Goal: Register for event/course

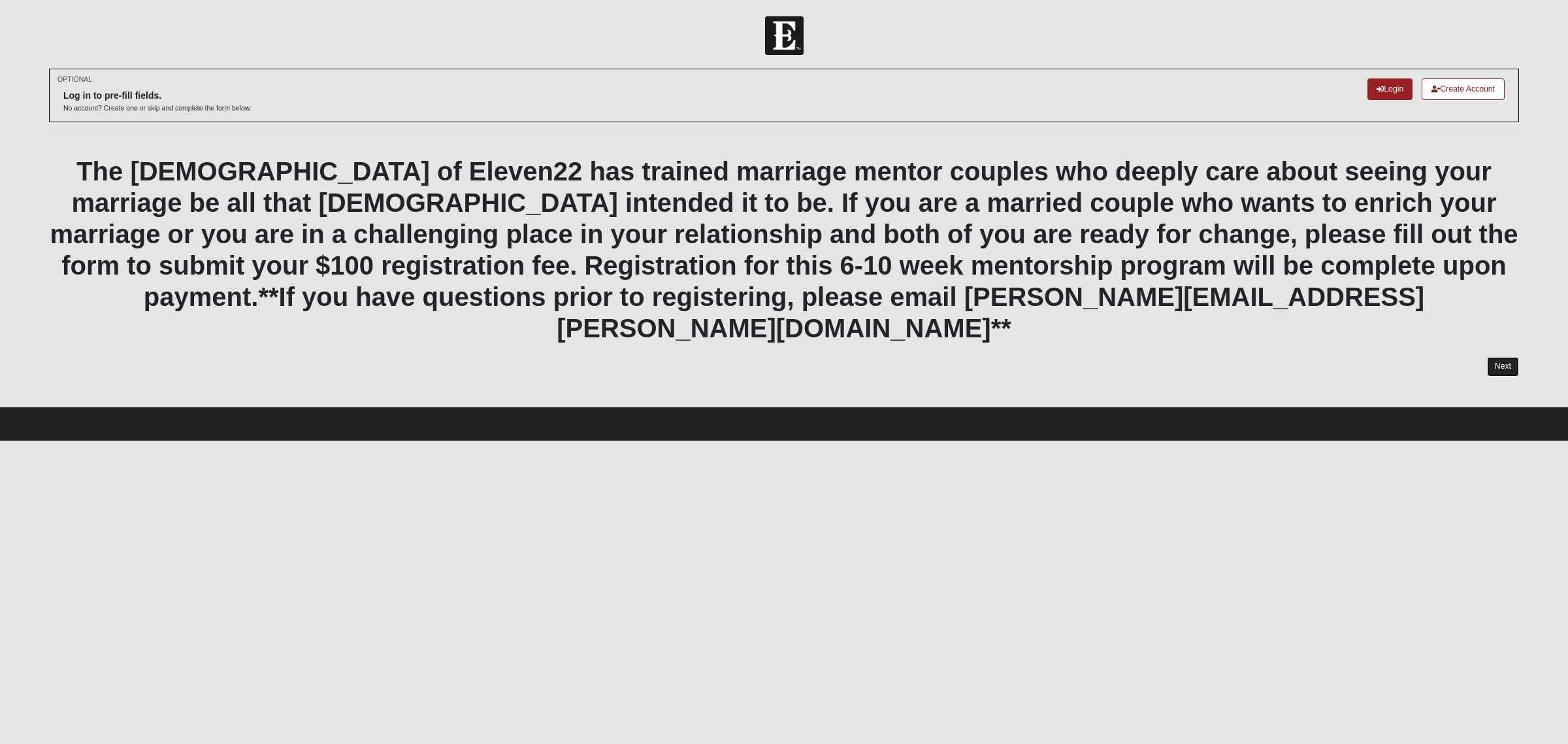
click at [1511, 357] on link "Next" at bounding box center [1503, 366] width 32 height 19
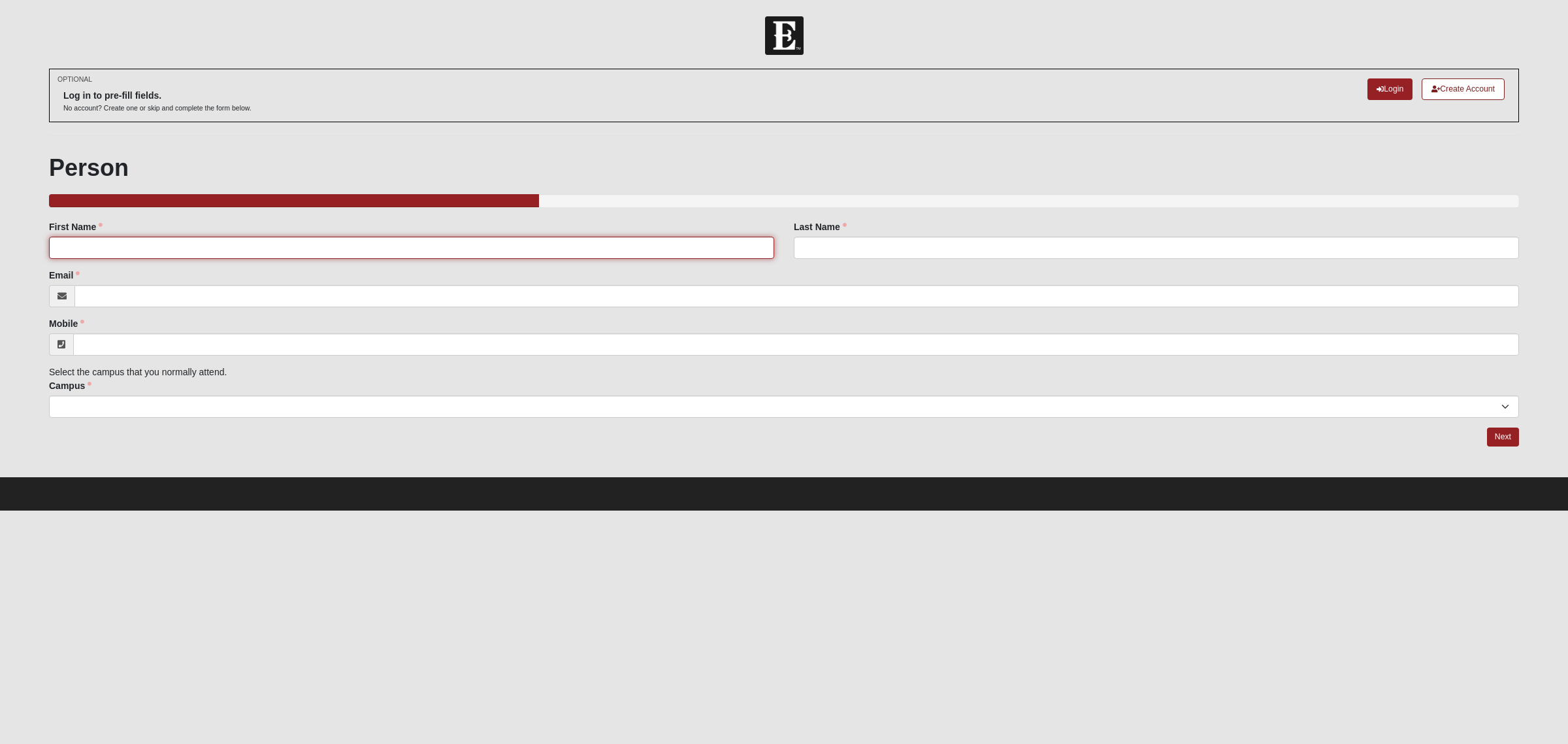
click at [110, 257] on input "First Name" at bounding box center [412, 247] width 725 height 22
type input "[PERSON_NAME]"
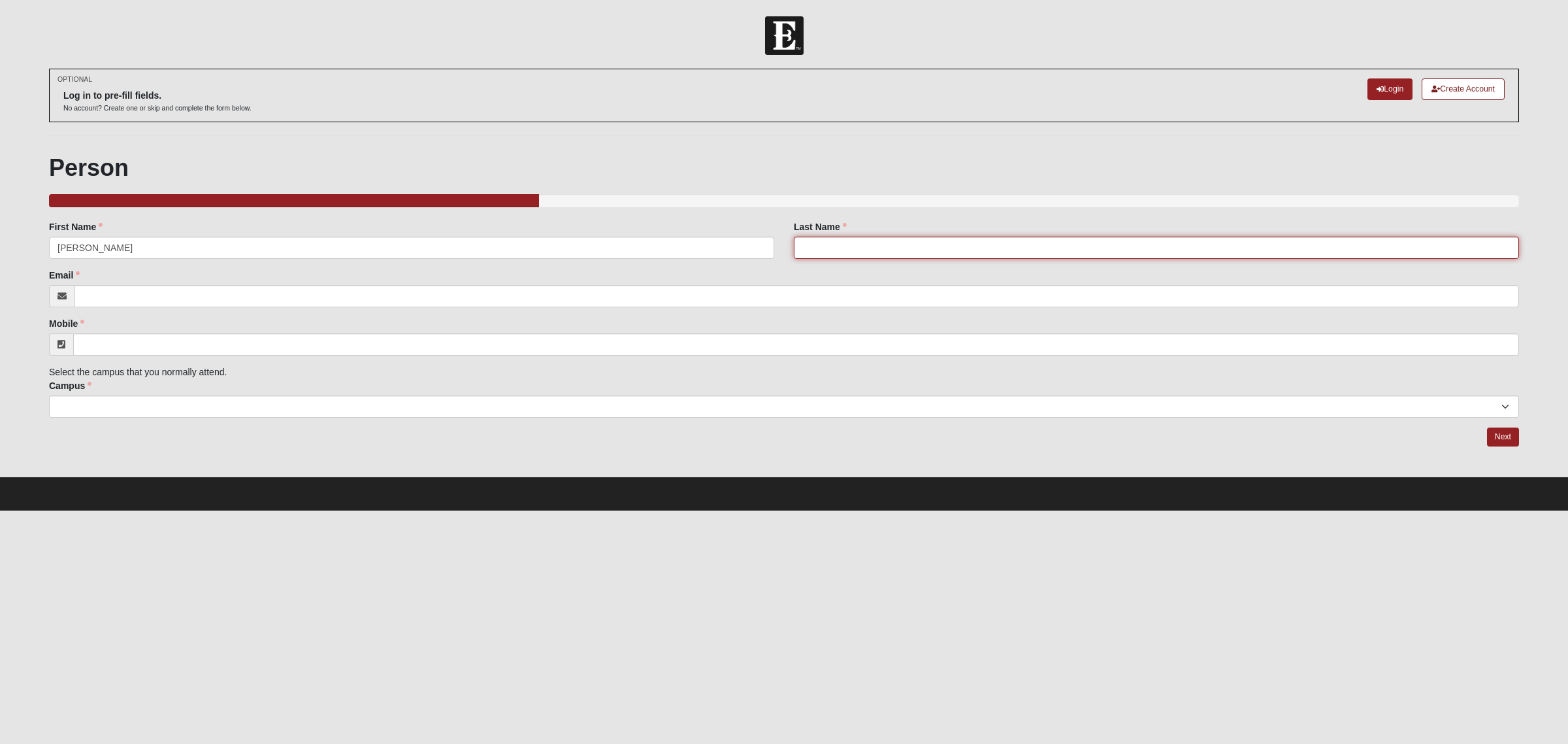
type input "[PERSON_NAME]"
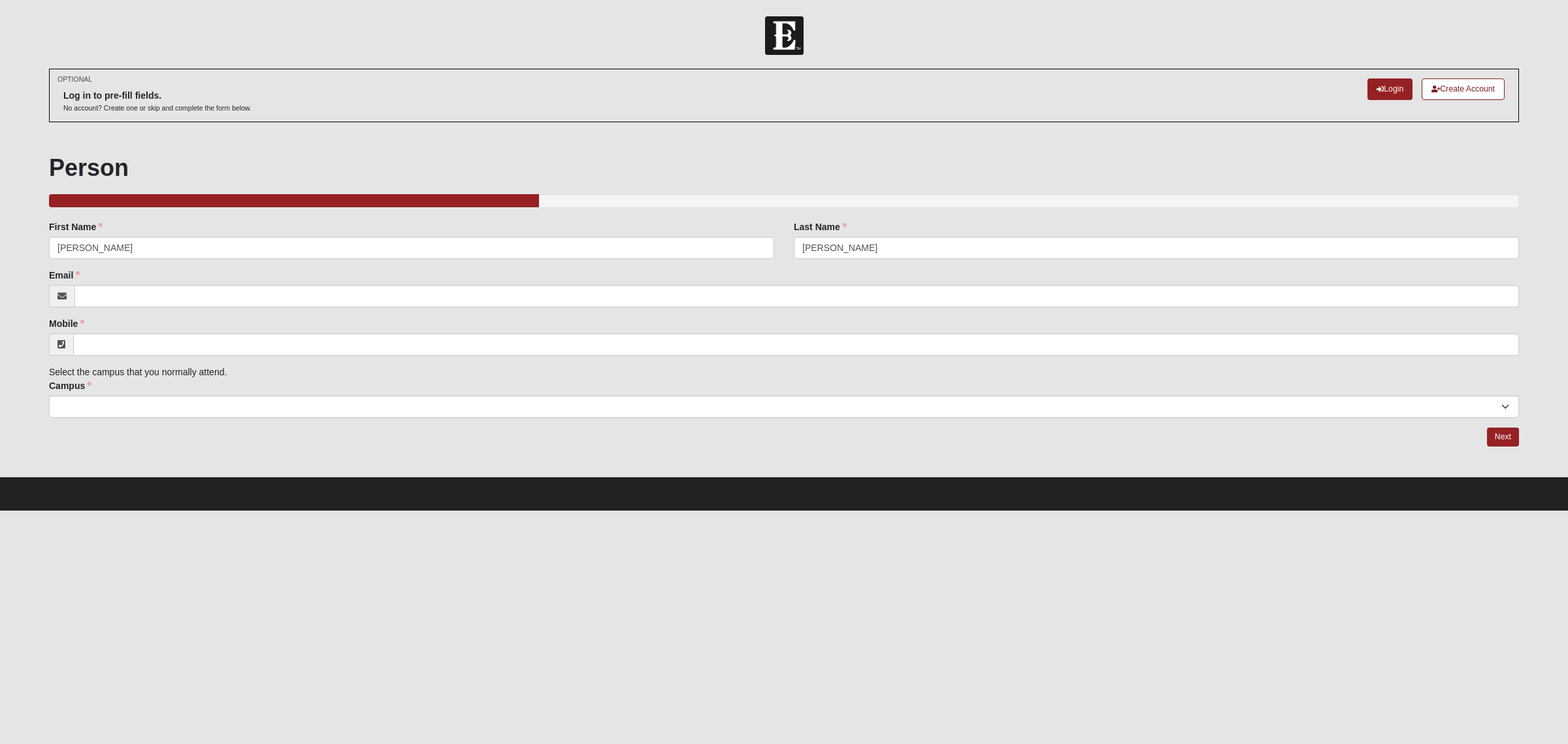
click at [161, 313] on div "Family Member to Register First Name [PERSON_NAME] First Name is required. Last…" at bounding box center [784, 319] width 1470 height 198
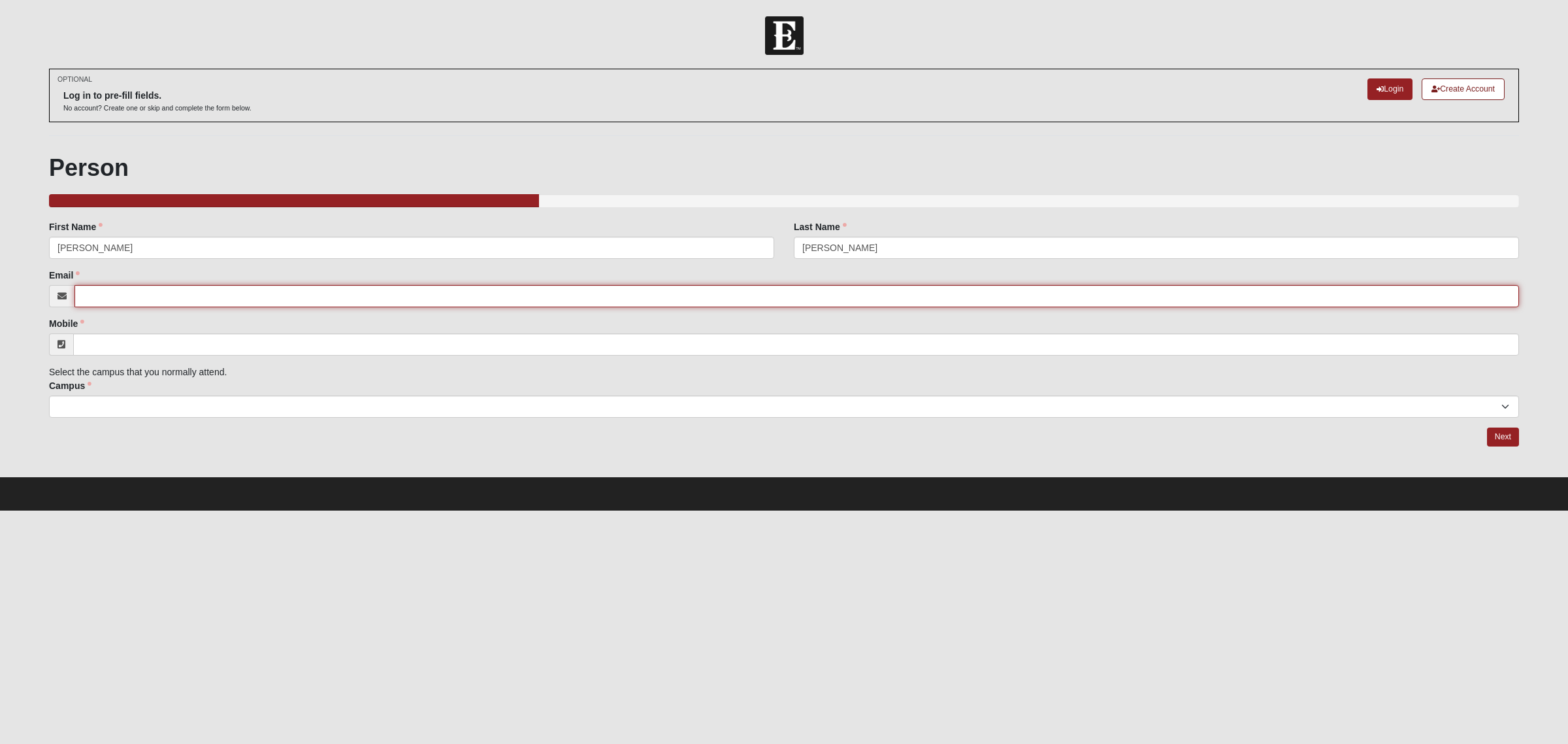
click at [145, 305] on input "Email" at bounding box center [797, 295] width 1445 height 22
type input "[EMAIL_ADDRESS][DOMAIN_NAME]"
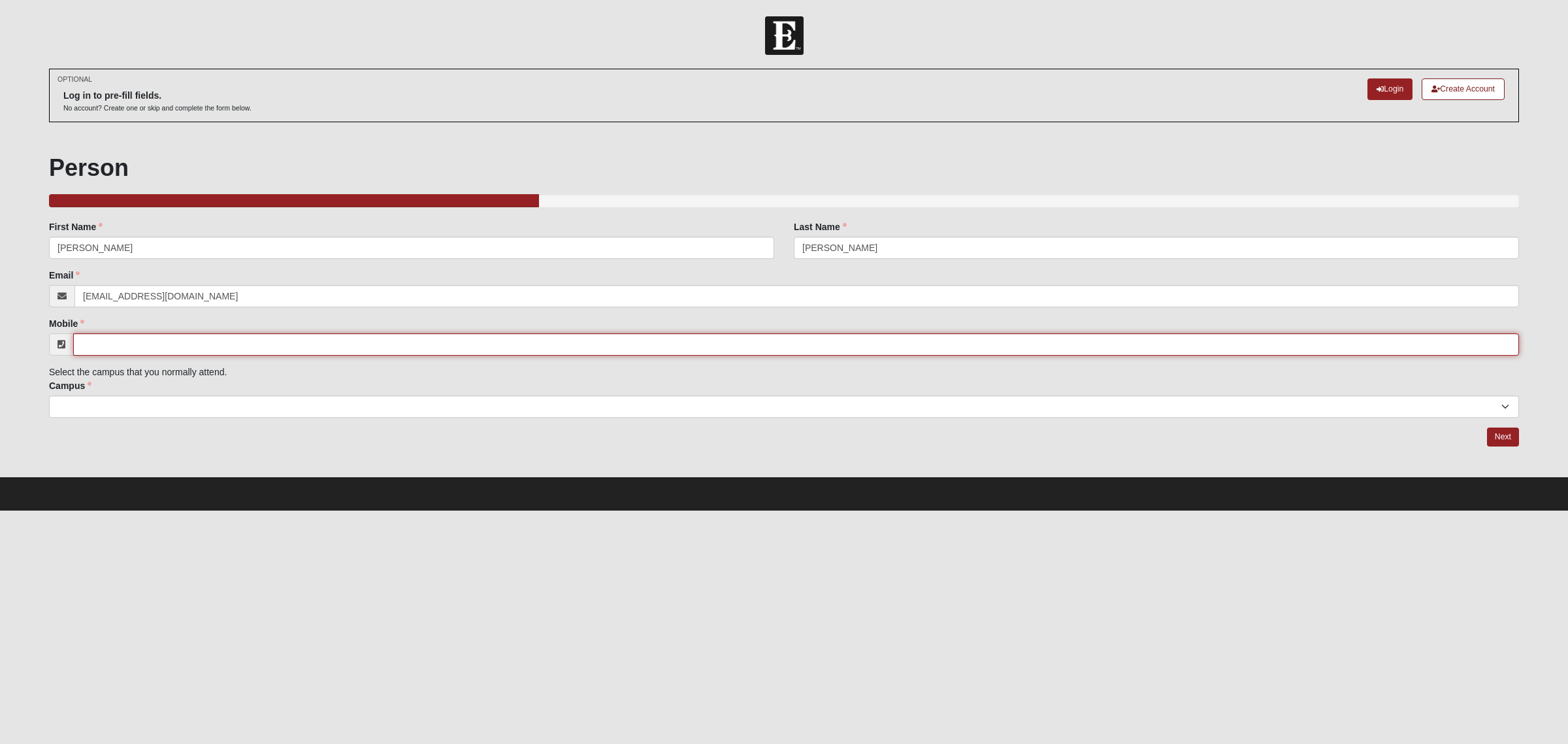
click at [173, 344] on input "Mobile" at bounding box center [796, 344] width 1446 height 22
type input "[PHONE_NUMBER]"
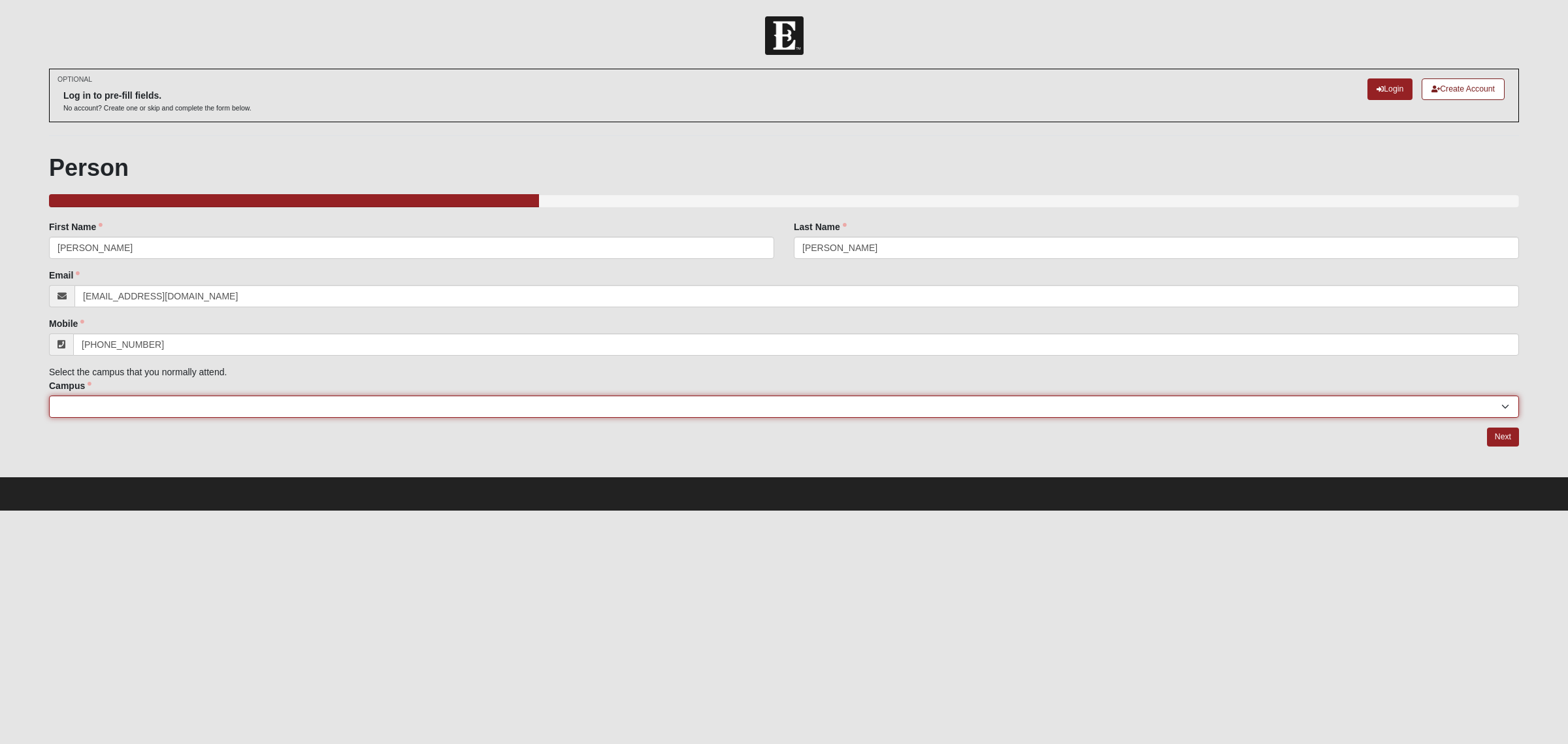
click at [186, 400] on select "[GEOGRAPHIC_DATA] [GEOGRAPHIC_DATA] (Coming Soon) Eleven22 Online [PERSON_NAME]…" at bounding box center [784, 406] width 1470 height 22
click at [49, 395] on select "[GEOGRAPHIC_DATA] [GEOGRAPHIC_DATA] (Coming Soon) Eleven22 Online [PERSON_NAME]…" at bounding box center [784, 406] width 1470 height 22
click at [132, 406] on select "[GEOGRAPHIC_DATA] [GEOGRAPHIC_DATA] (Coming Soon) Eleven22 Online [PERSON_NAME]…" at bounding box center [784, 406] width 1470 height 22
select select "10"
click at [49, 395] on select "[GEOGRAPHIC_DATA] [GEOGRAPHIC_DATA] (Coming Soon) Eleven22 Online [PERSON_NAME]…" at bounding box center [784, 406] width 1470 height 22
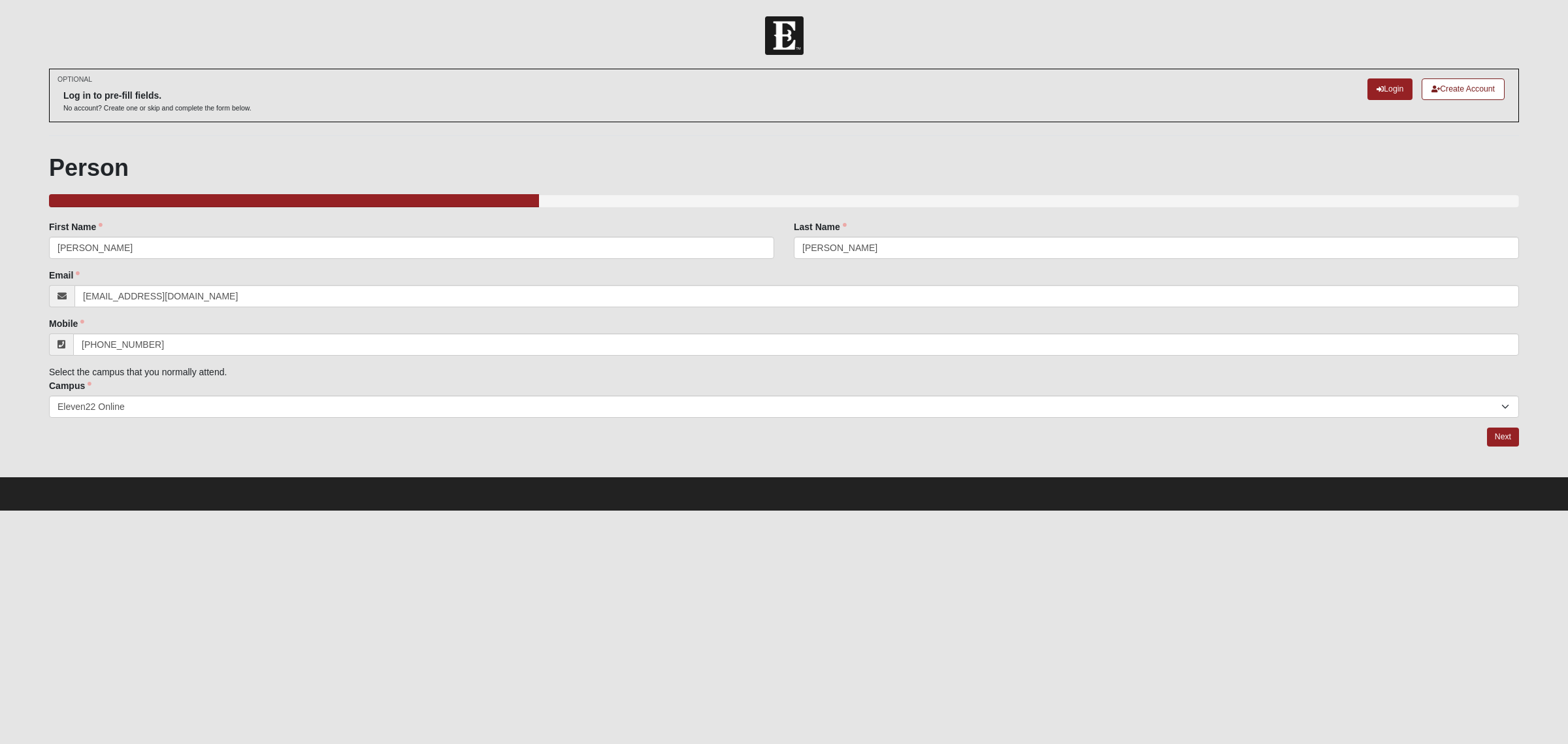
click at [253, 449] on div "OPTIONAL Log in to pre-fill fields. No account? Create one or skip and complete…" at bounding box center [784, 272] width 1489 height 407
click at [1495, 439] on link "Next" at bounding box center [1503, 436] width 32 height 19
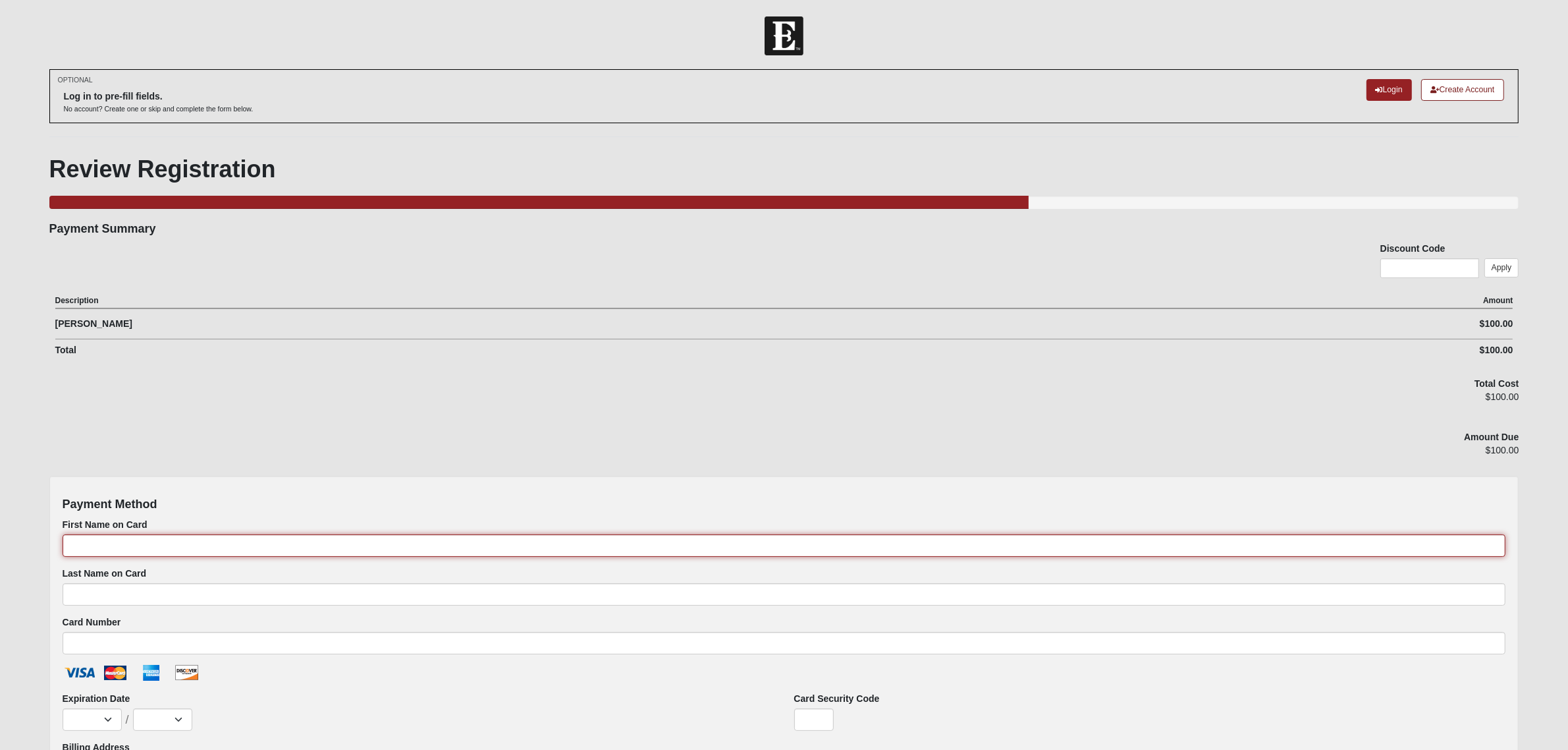
click at [202, 545] on input "First Name on Card" at bounding box center [784, 545] width 1443 height 22
type input "[PERSON_NAME]"
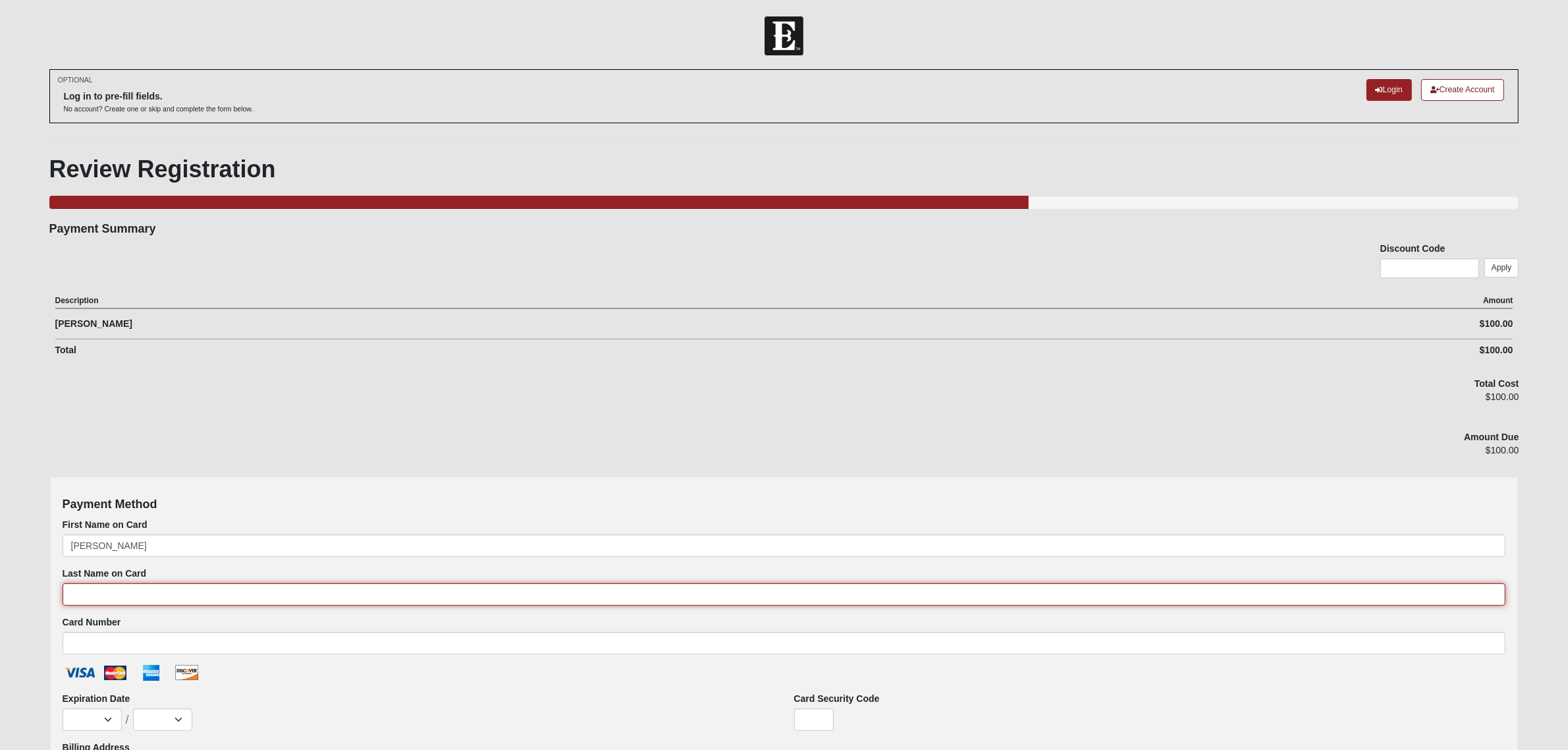
type input "[PERSON_NAME]"
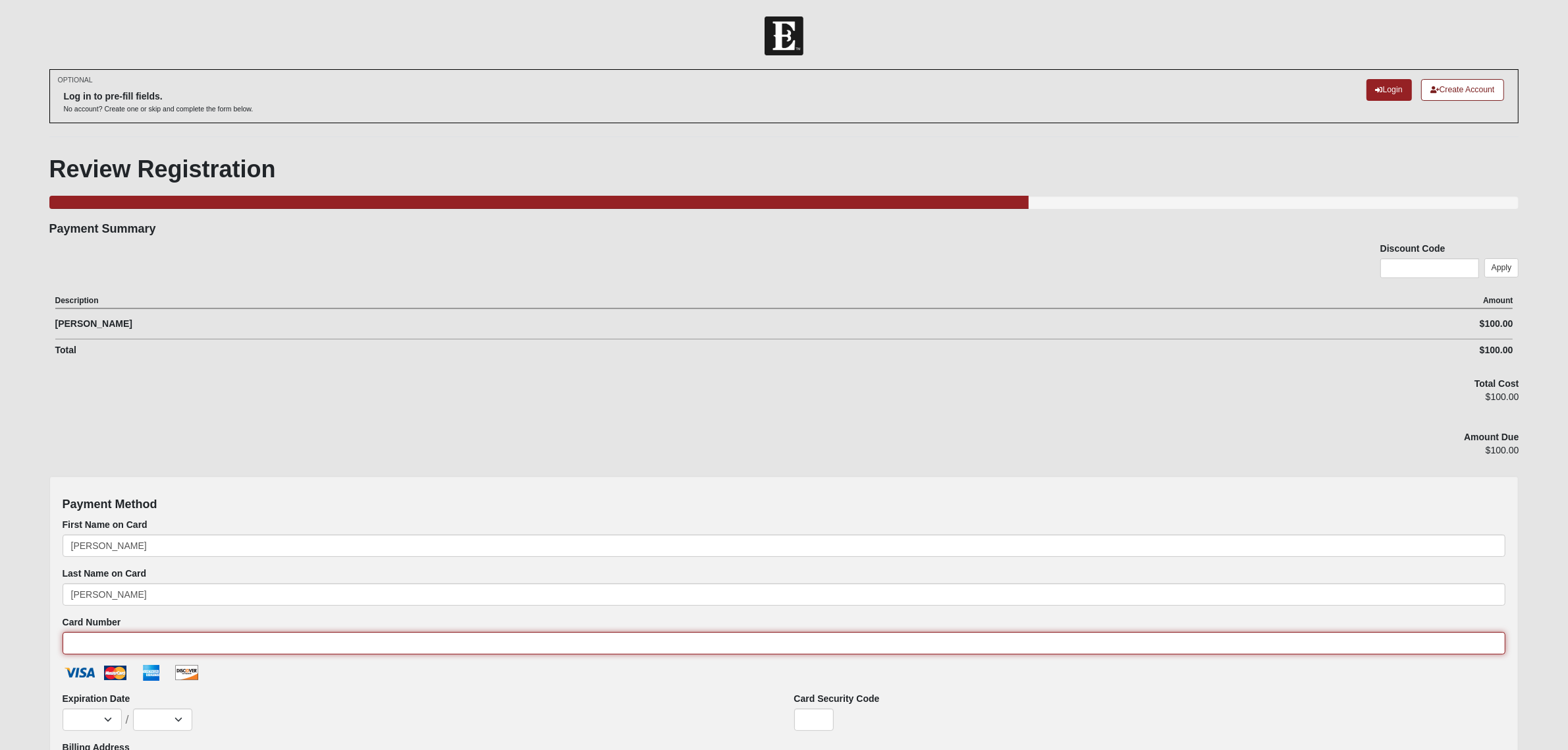
type input "[CREDIT_CARD_NUMBER]"
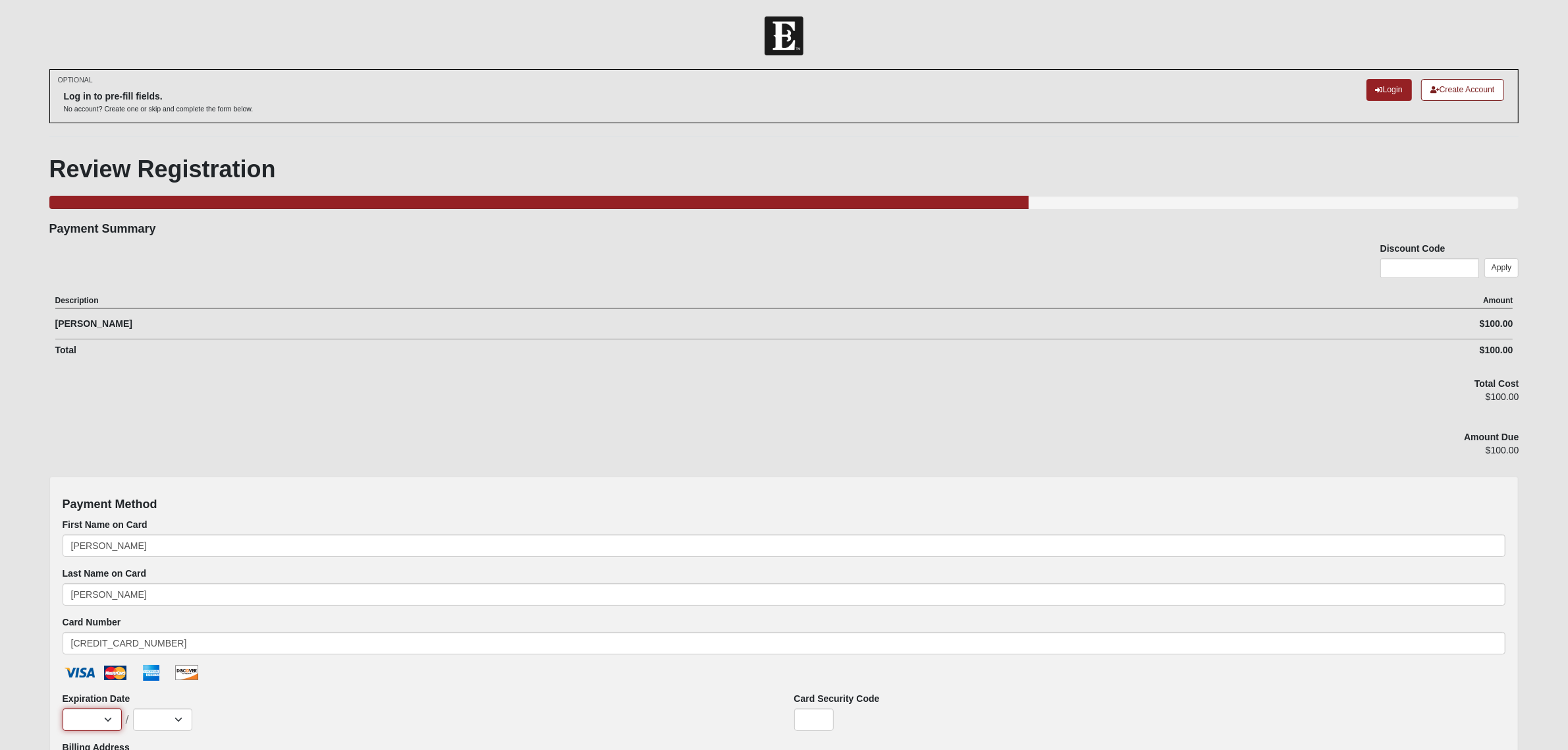
select select "9"
select select "2028"
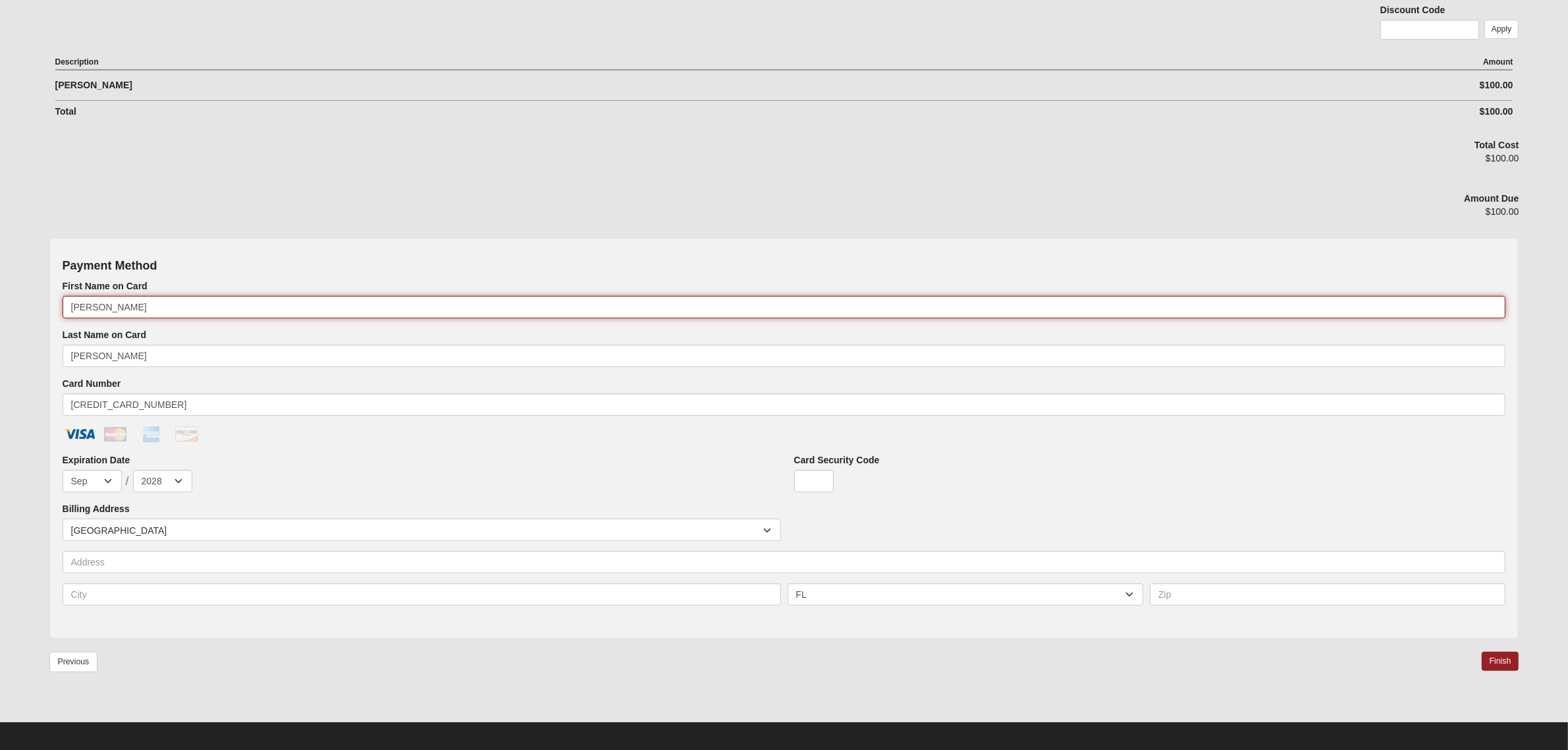
scroll to position [245, 0]
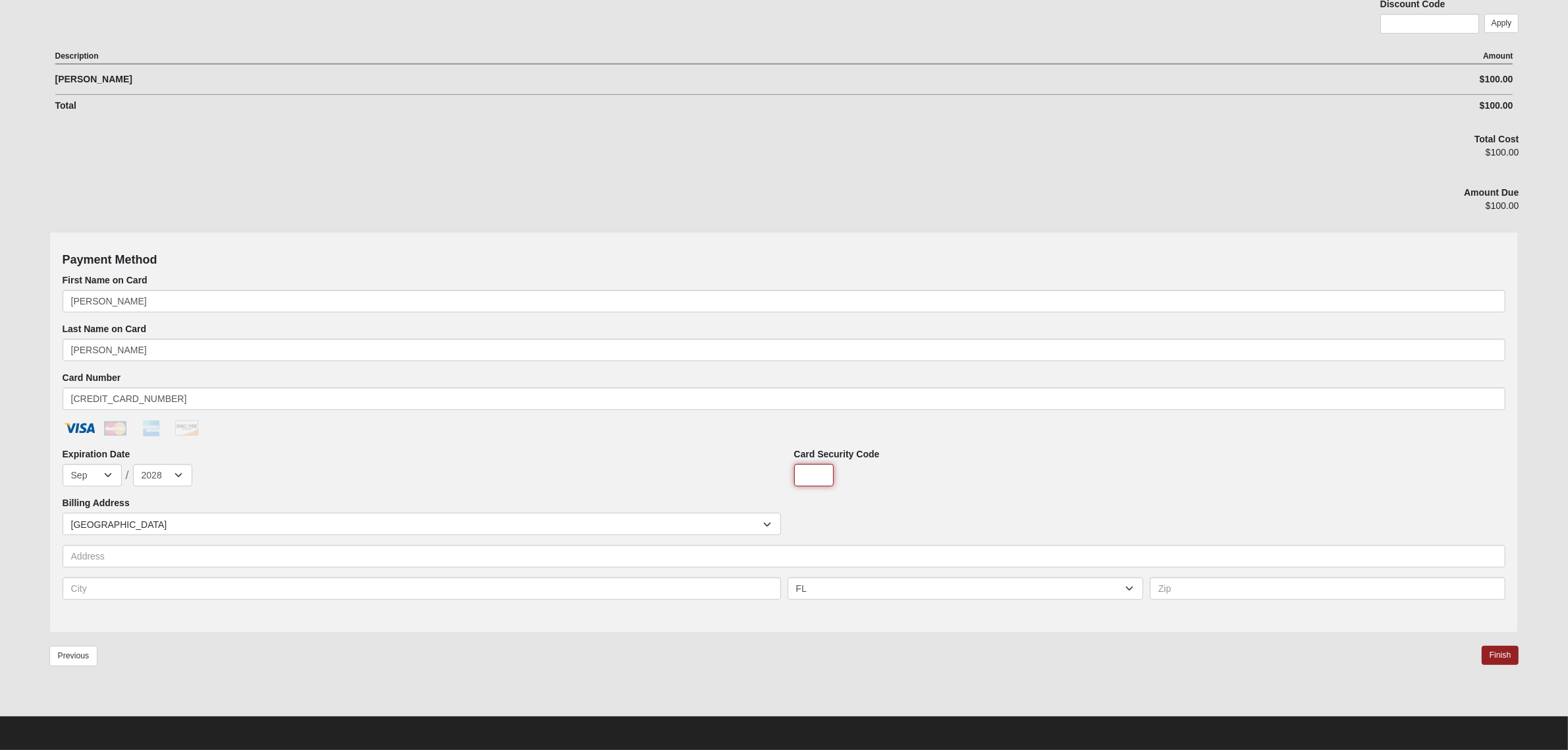
click at [815, 470] on input "Card Security Code" at bounding box center [814, 474] width 39 height 22
type input "115"
click at [672, 451] on div "Expiration Date Jan Feb Mar Apr May Jun [DATE] Aug Sep Oct Nov Dec / 2025 2026 …" at bounding box center [419, 467] width 712 height 39
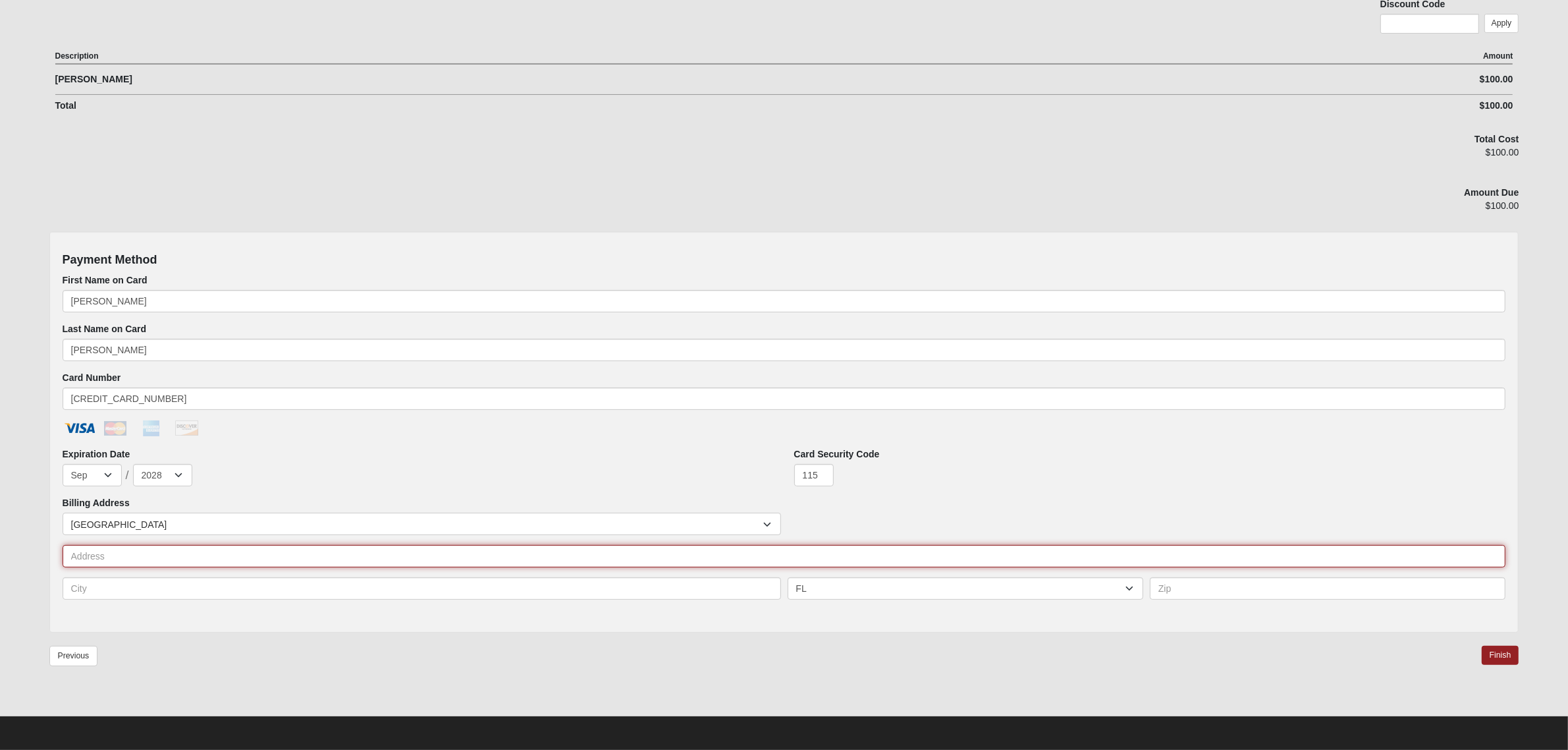
click at [159, 555] on input "text" at bounding box center [784, 556] width 1443 height 22
type input "[STREET_ADDRESS]"
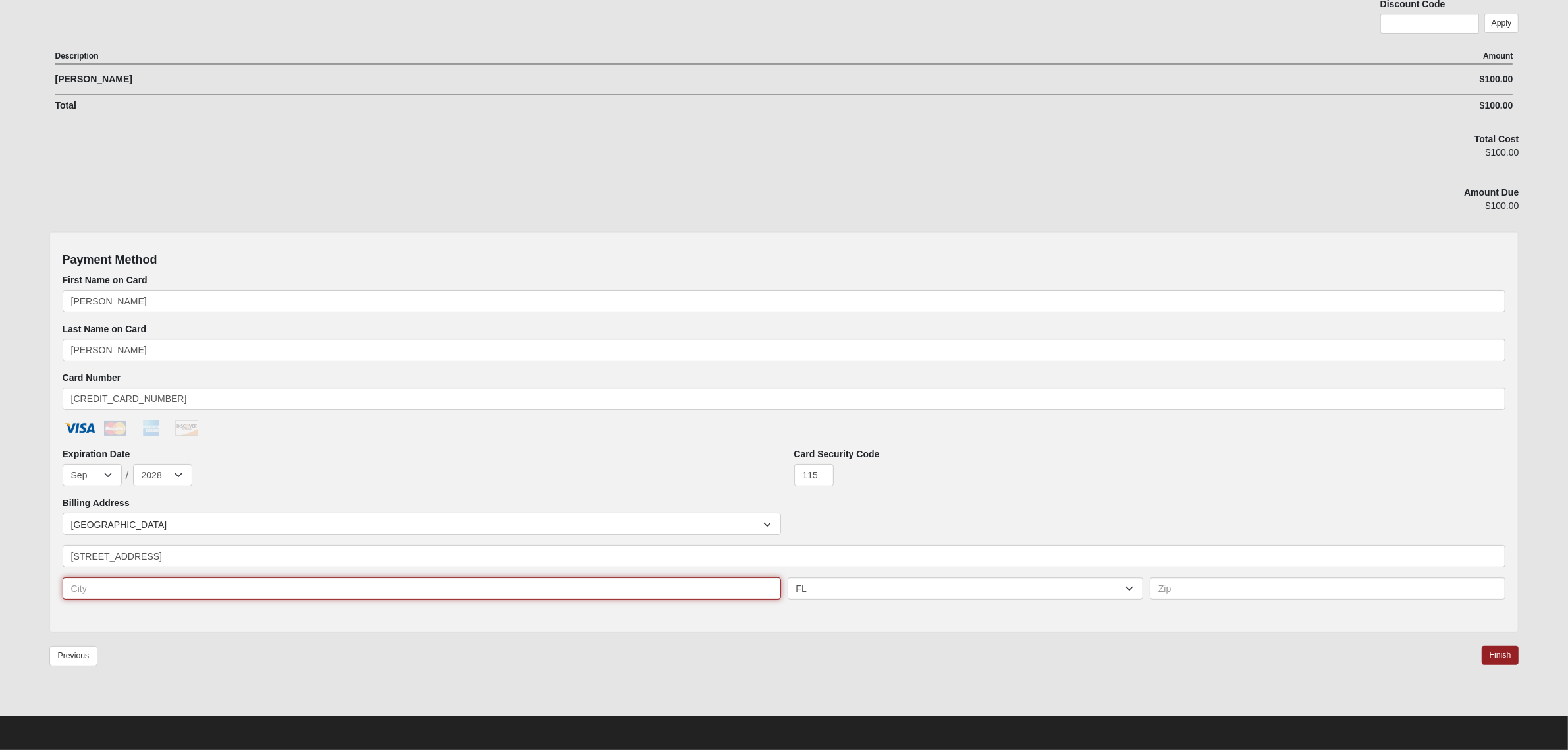
type input "Winter Garden"
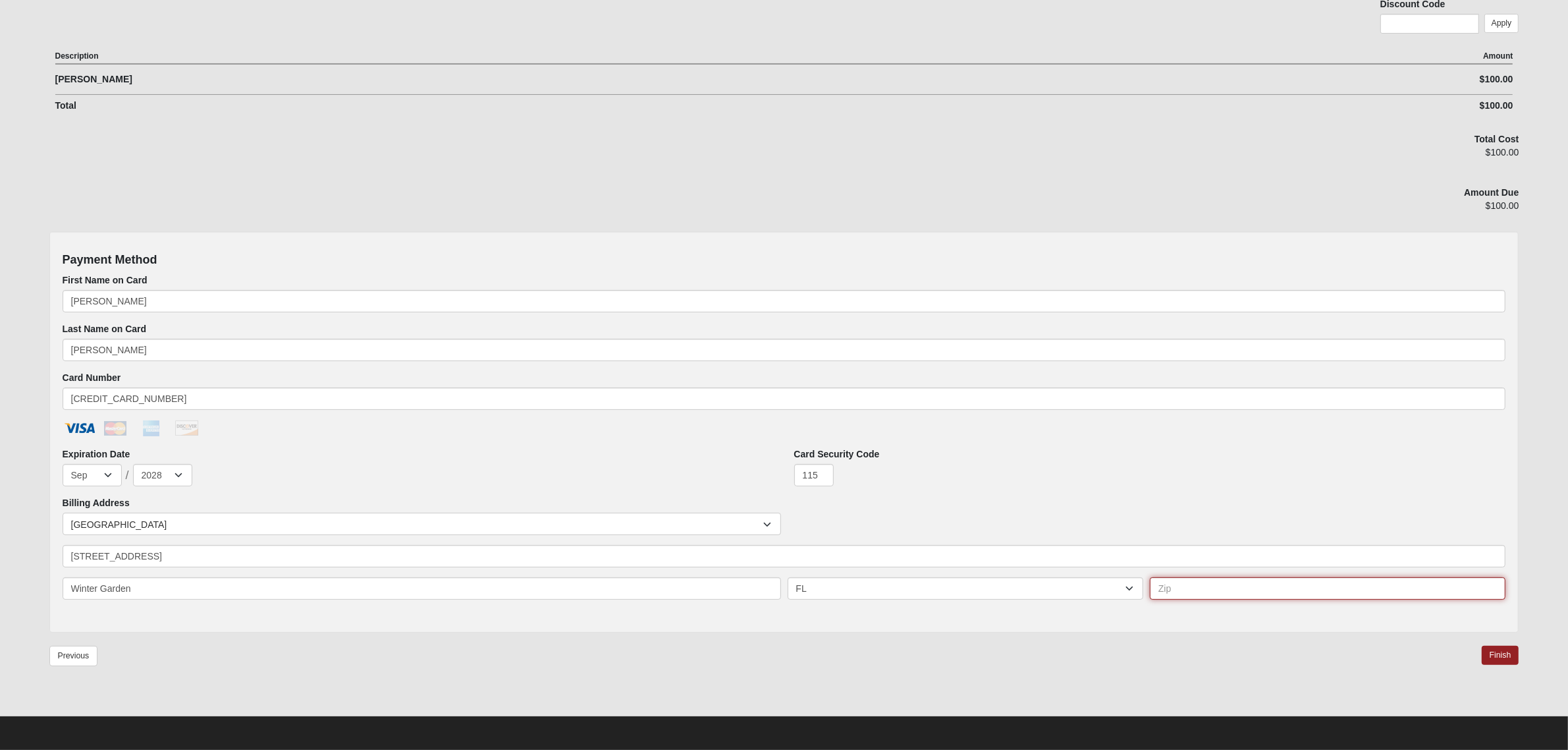
type input "34787"
click at [1506, 655] on link "Finish" at bounding box center [1500, 655] width 38 height 19
